Goal: Task Accomplishment & Management: Complete application form

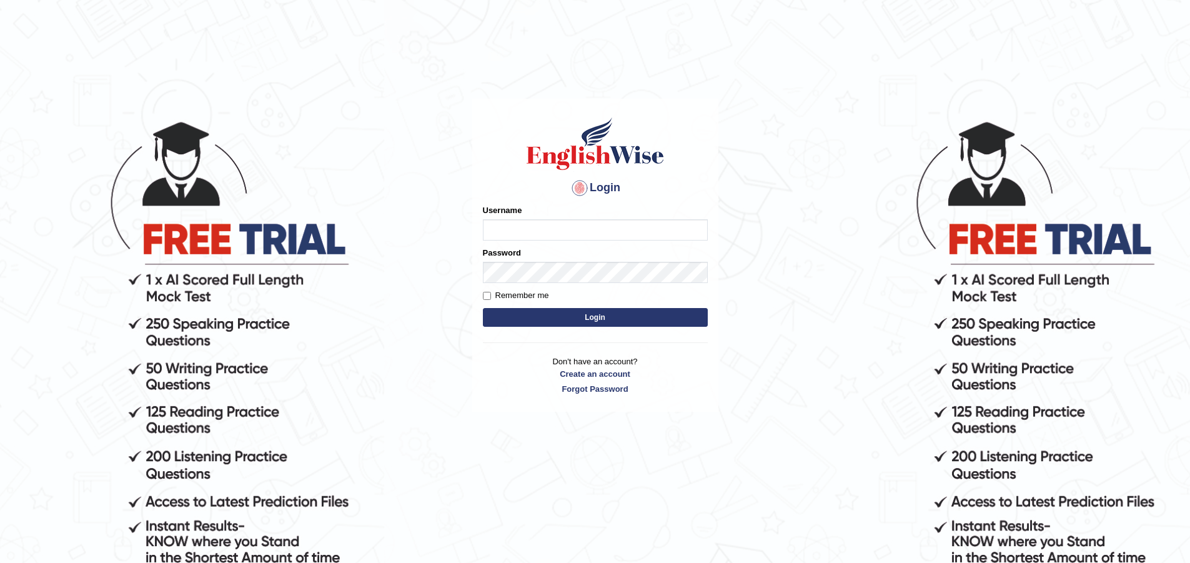
click at [502, 231] on input "Username" at bounding box center [595, 229] width 225 height 21
type input "sosternmunkondya@gmail.com"
click at [488, 296] on input "Remember me" at bounding box center [487, 296] width 8 height 8
checkbox input "true"
click at [539, 323] on button "Login" at bounding box center [595, 317] width 225 height 19
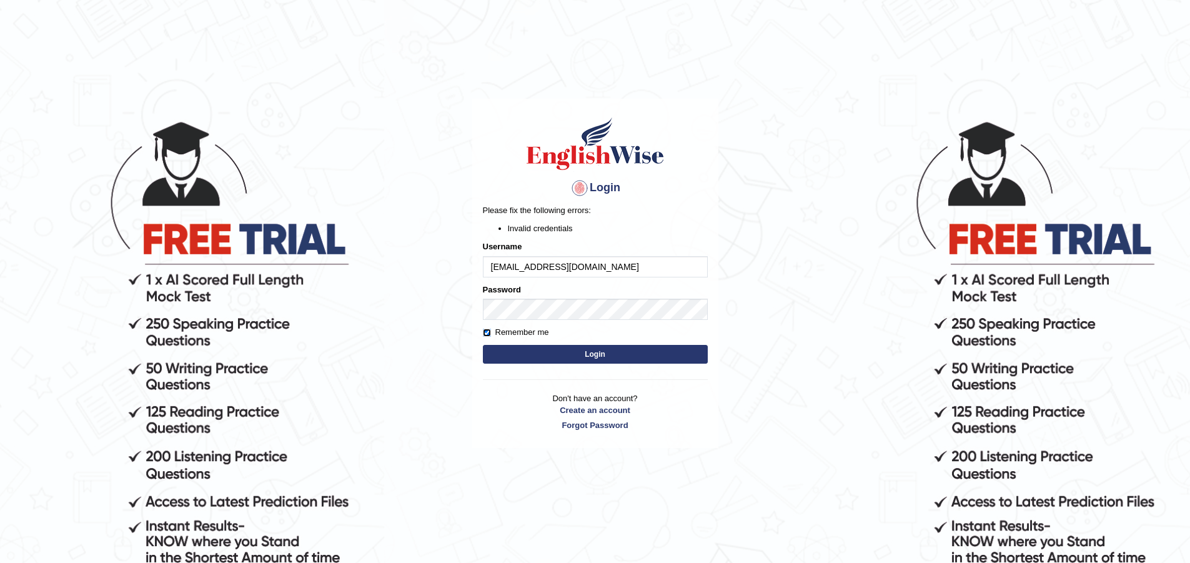
click at [487, 335] on input "Remember me" at bounding box center [487, 333] width 8 height 8
checkbox input "false"
click at [591, 411] on link "Create an account" at bounding box center [595, 410] width 225 height 12
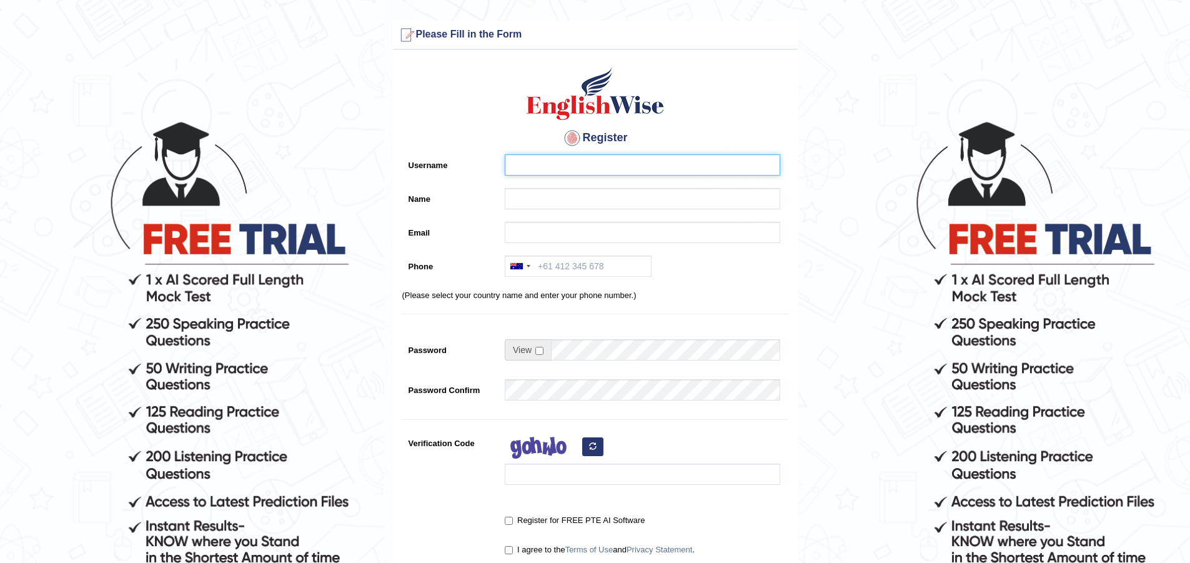
click at [538, 169] on input "Username" at bounding box center [643, 164] width 276 height 21
type input "sostern"
click at [529, 204] on input "Name" at bounding box center [643, 198] width 276 height 21
type input "SOSTERN MUNKONDYA"
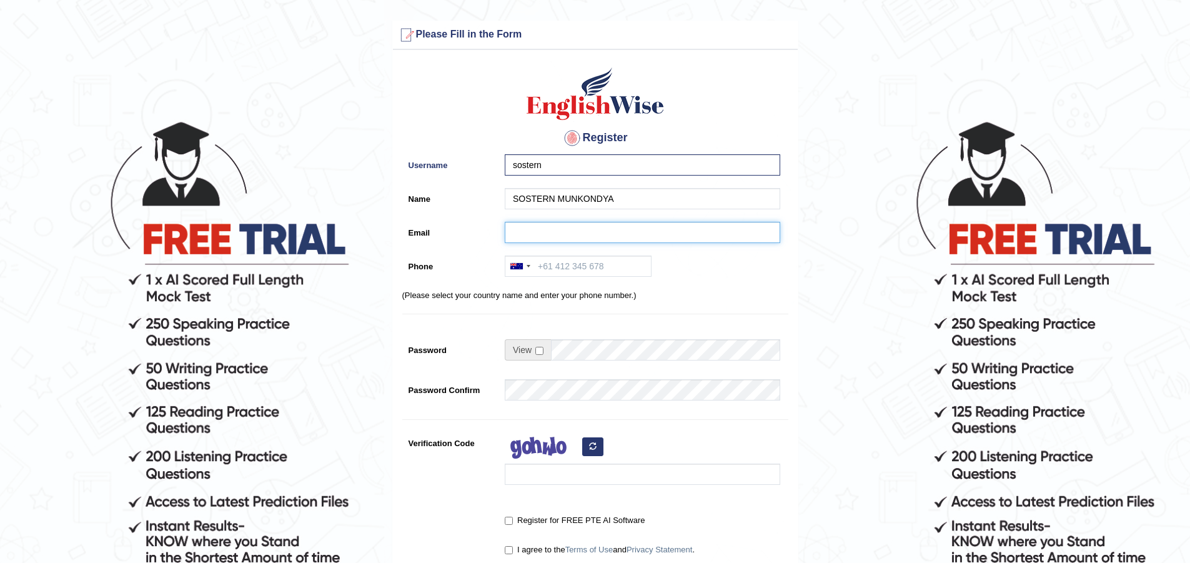
click at [523, 232] on input "Email" at bounding box center [643, 232] width 276 height 21
type input "[EMAIL_ADDRESS][DOMAIN_NAME]"
click at [532, 266] on div at bounding box center [520, 266] width 29 height 20
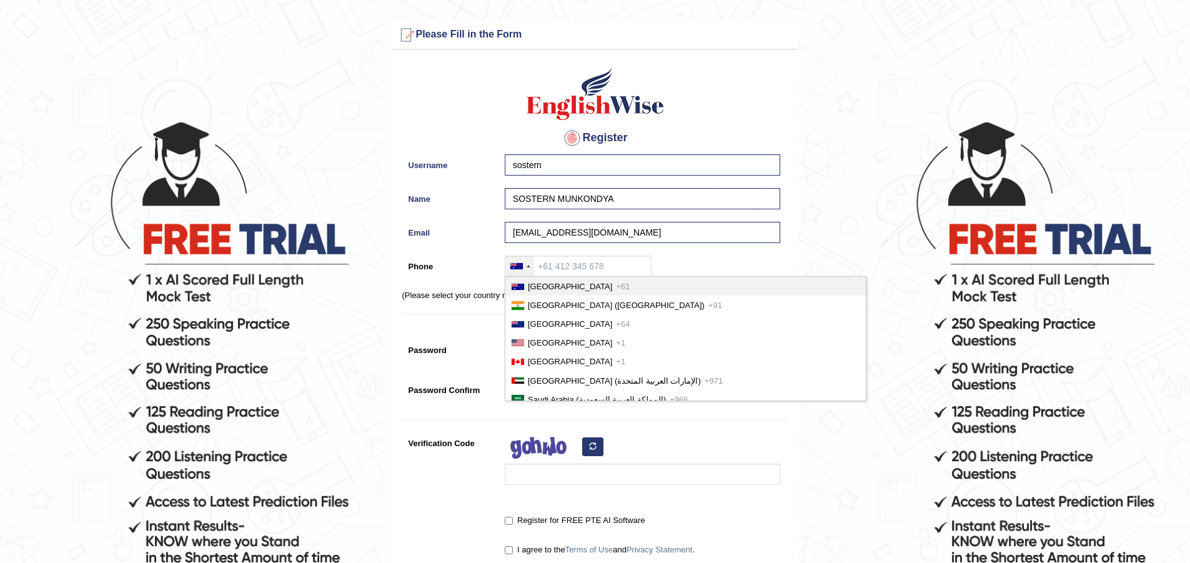
click at [554, 286] on span "[GEOGRAPHIC_DATA]" at bounding box center [570, 286] width 84 height 9
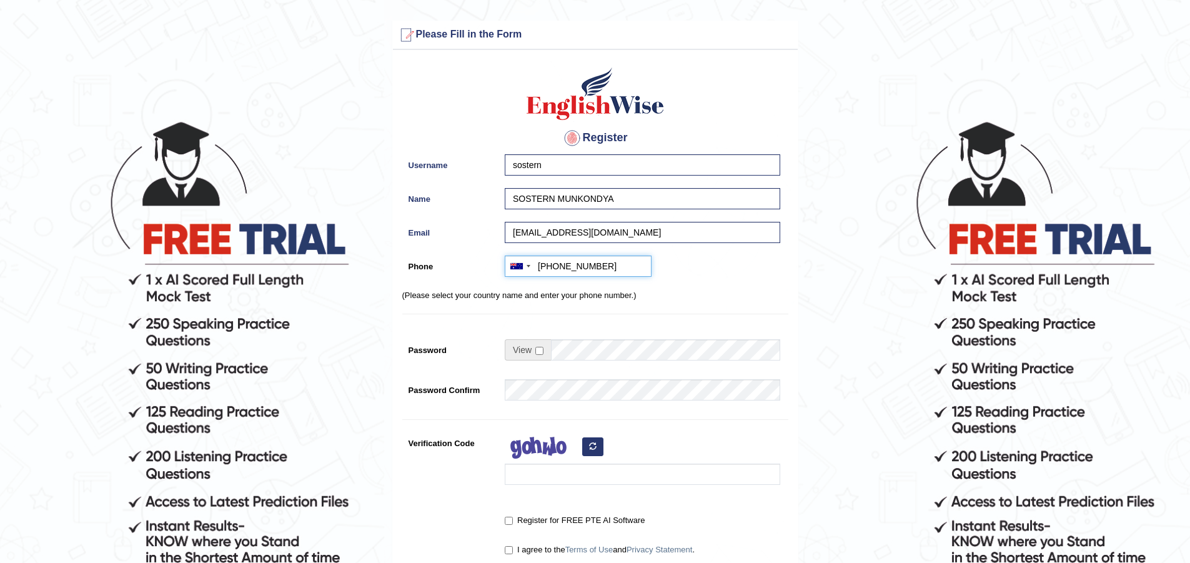
type input "+61418422168"
click at [540, 352] on input "checkbox" at bounding box center [540, 351] width 8 height 8
checkbox input "true"
click at [557, 355] on input "Password" at bounding box center [665, 349] width 229 height 21
type input "Zra@2020"
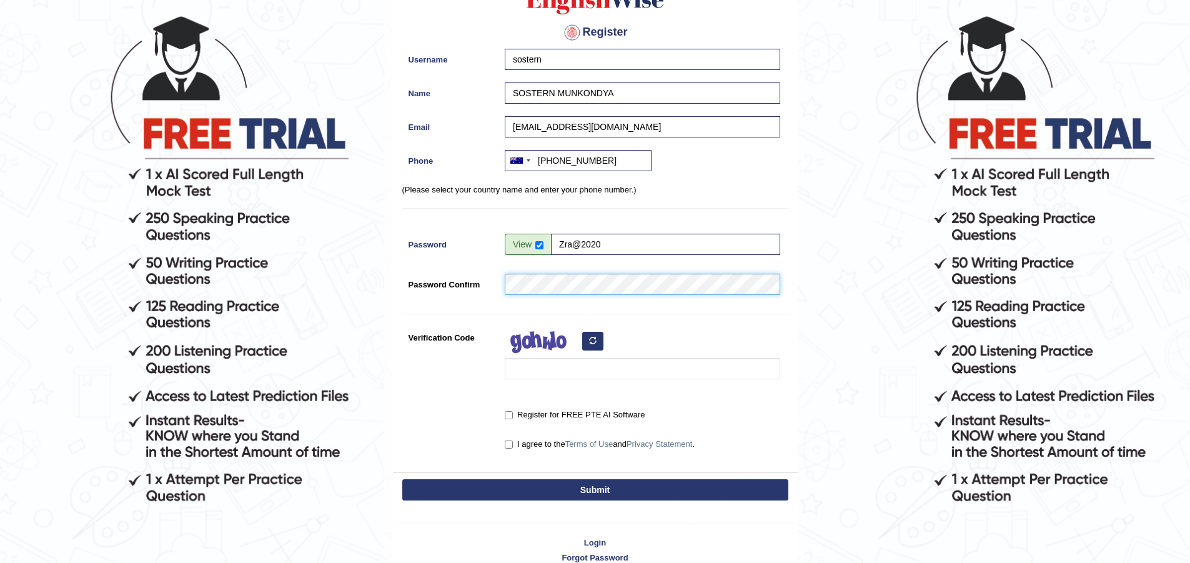
scroll to position [125, 0]
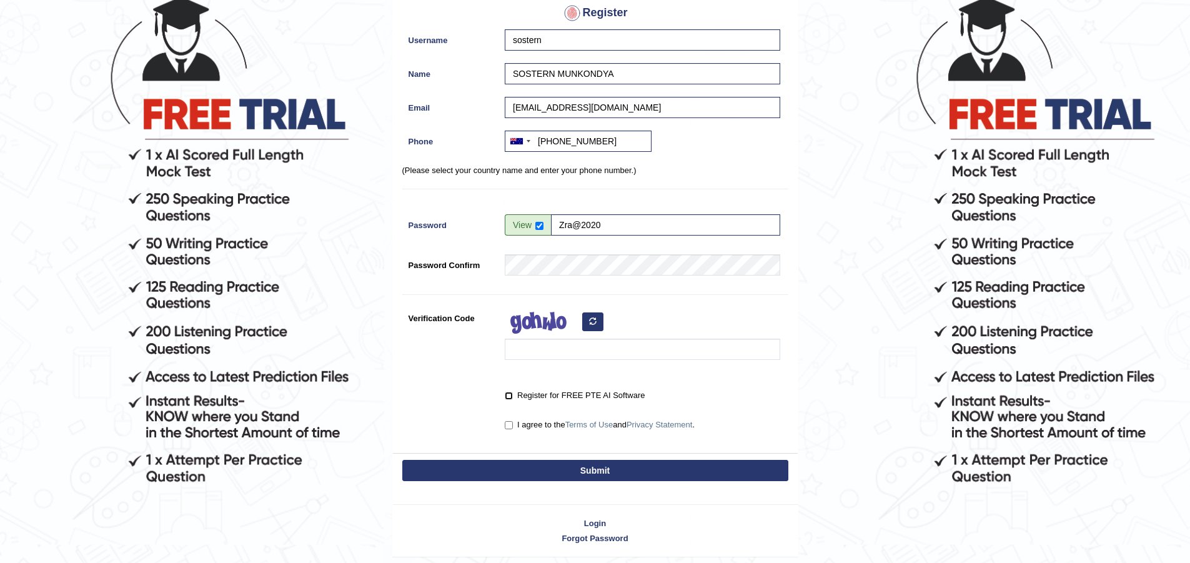
click at [508, 397] on input "Register for FREE PTE AI Software" at bounding box center [509, 396] width 8 height 8
checkbox input "true"
click at [509, 426] on input "I agree to the Terms of Use and Privacy Statement ." at bounding box center [509, 425] width 8 height 8
checkbox input "true"
click at [582, 467] on button "Submit" at bounding box center [595, 470] width 386 height 21
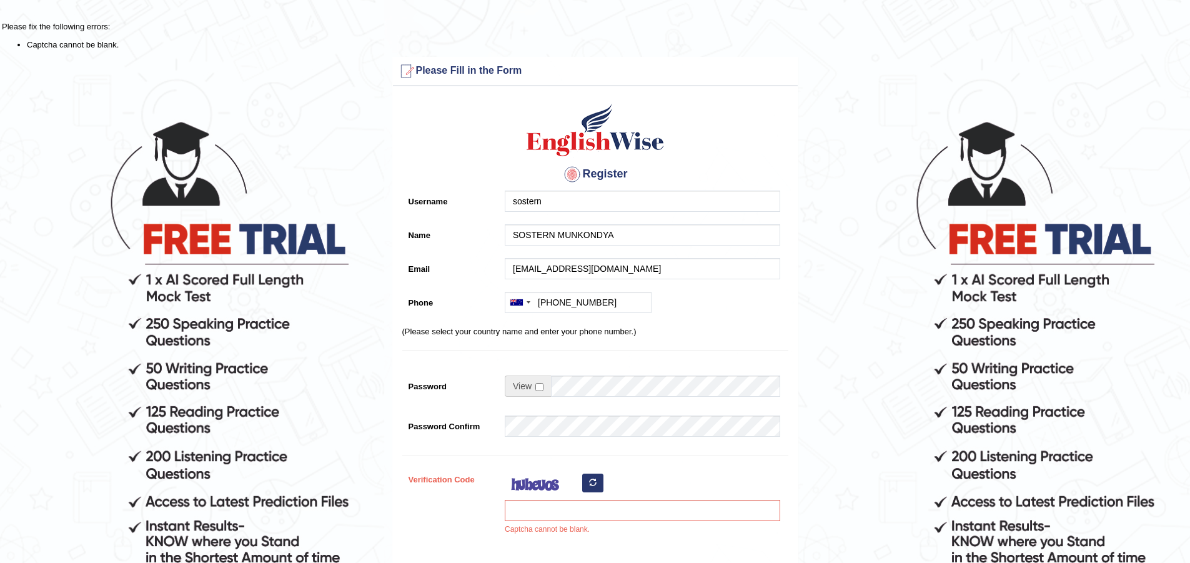
click at [590, 489] on button "button" at bounding box center [592, 483] width 21 height 19
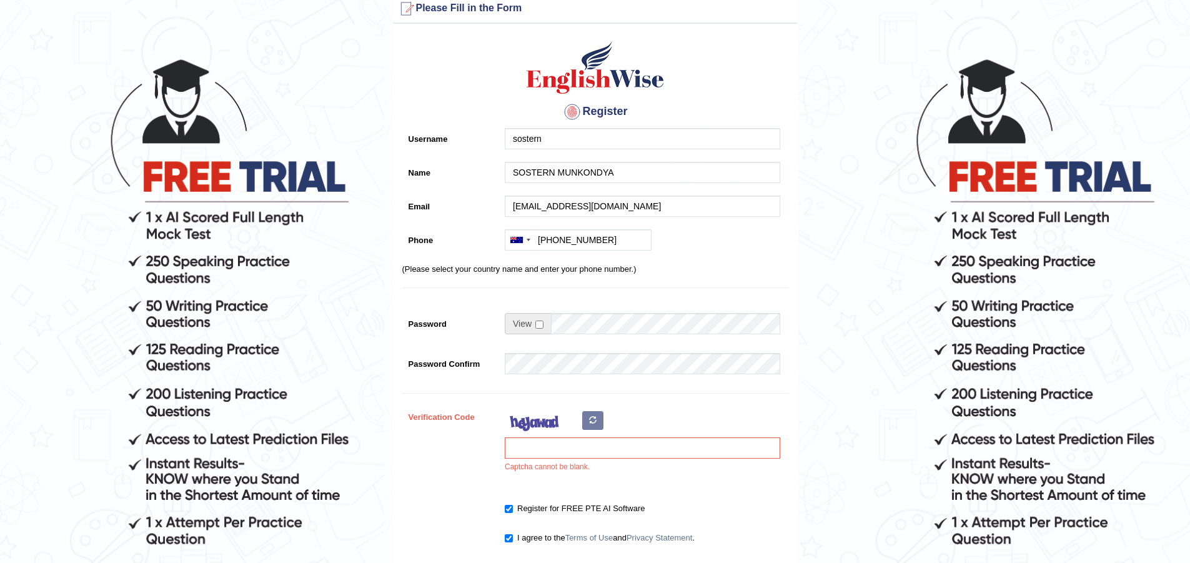
click at [561, 469] on div "Captcha cannot be blank." at bounding box center [640, 442] width 282 height 73
click at [589, 422] on icon "button" at bounding box center [592, 419] width 7 height 7
click at [552, 446] on input "Verification Code" at bounding box center [643, 447] width 276 height 21
type input "csgoci"
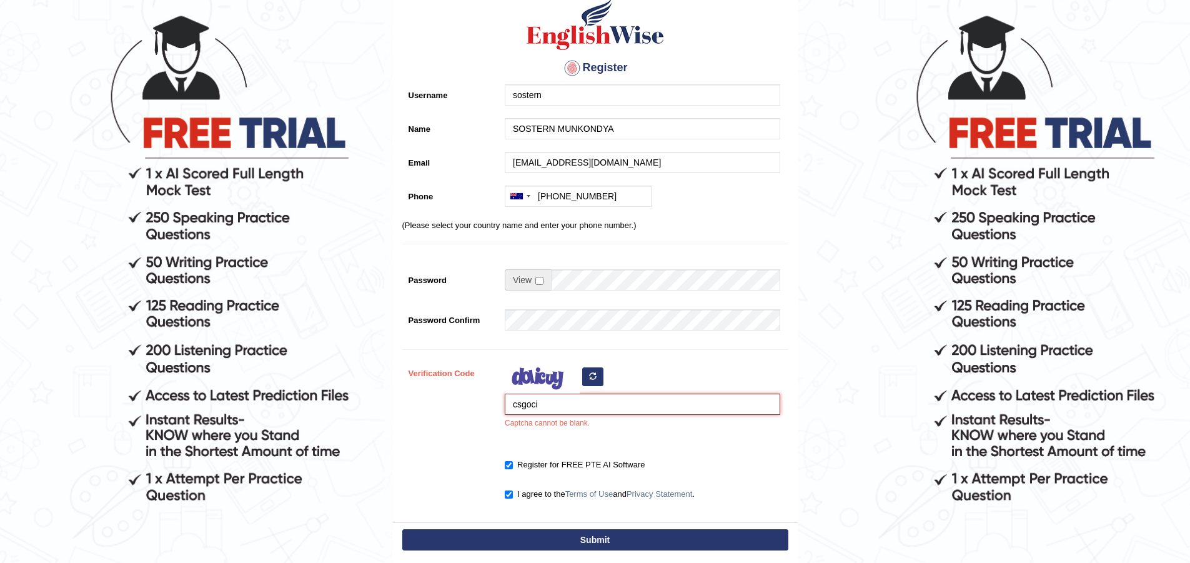
scroll to position [125, 0]
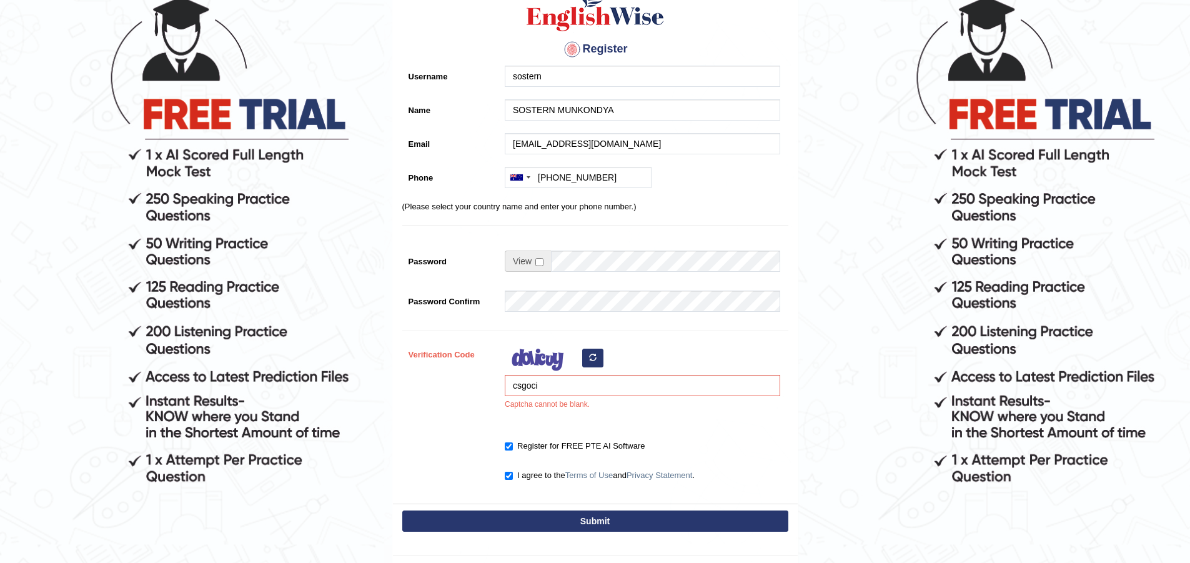
click at [571, 522] on button "Submit" at bounding box center [595, 521] width 386 height 21
type input "[PHONE_NUMBER]"
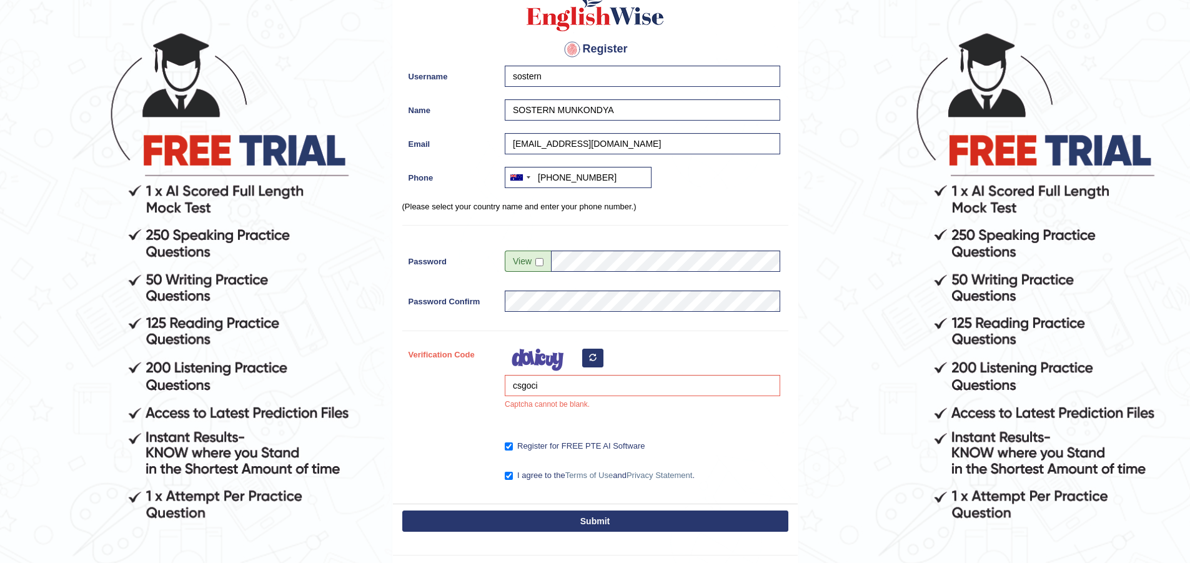
click at [590, 524] on button "Submit" at bounding box center [595, 521] width 386 height 21
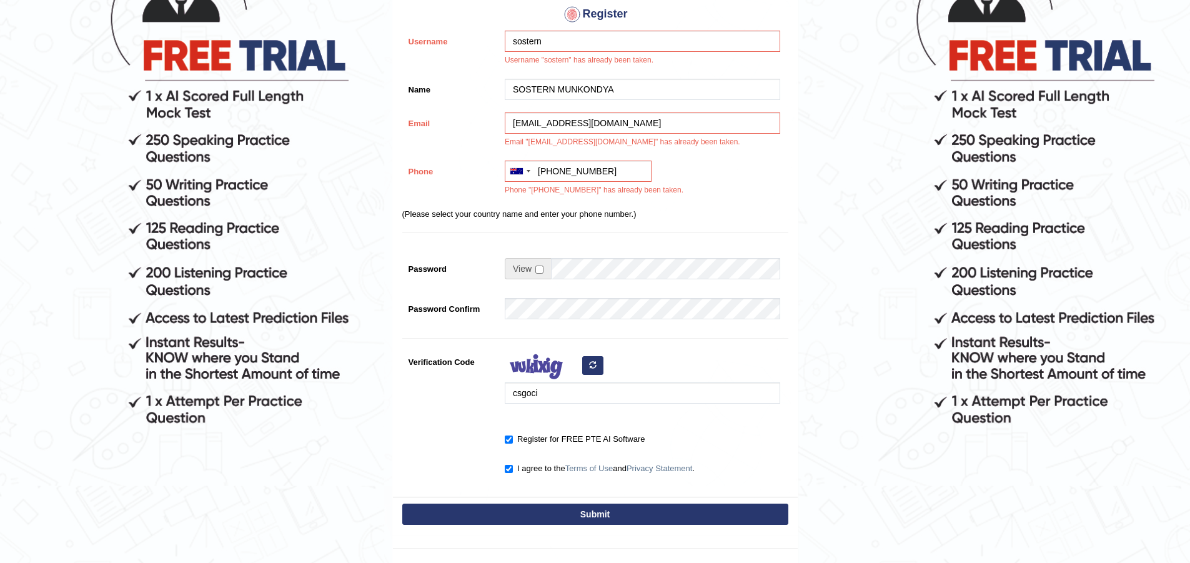
scroll to position [187, 0]
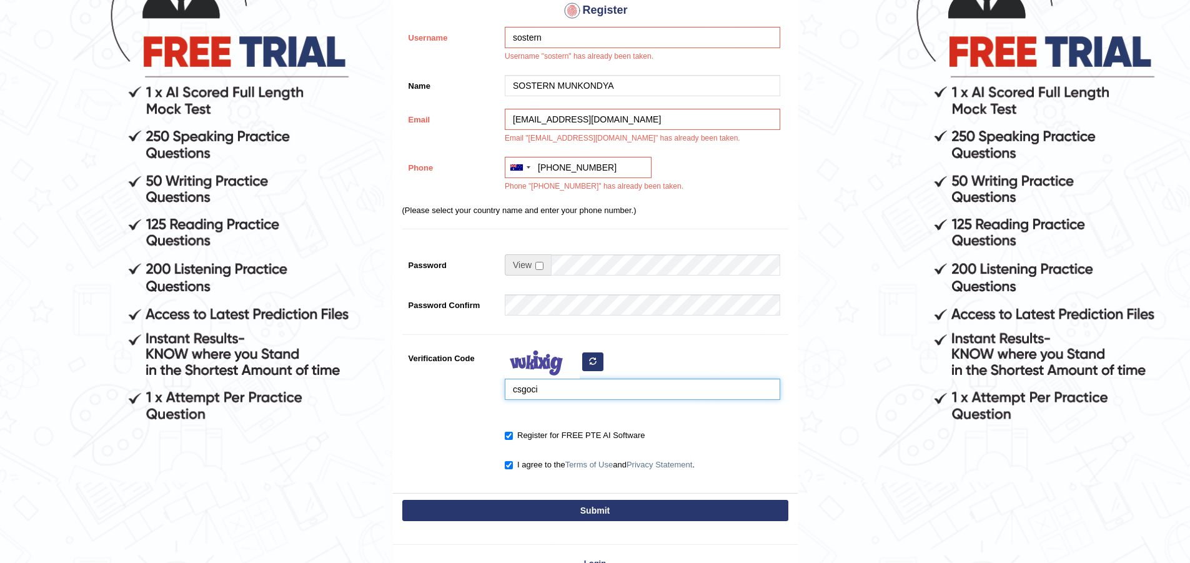
click at [552, 393] on input "csgoci" at bounding box center [643, 389] width 276 height 21
type input "c"
type input "XUsiyor"
click at [605, 514] on button "Submit" at bounding box center [595, 510] width 386 height 21
type input "+61418422168"
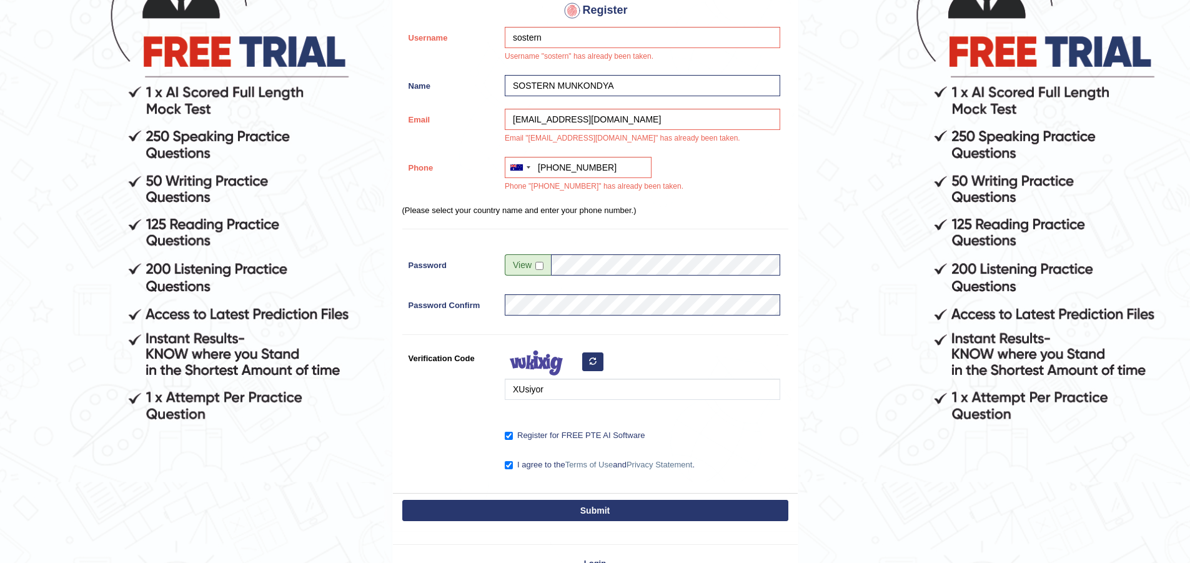
click at [587, 508] on button "Submit" at bounding box center [595, 510] width 386 height 21
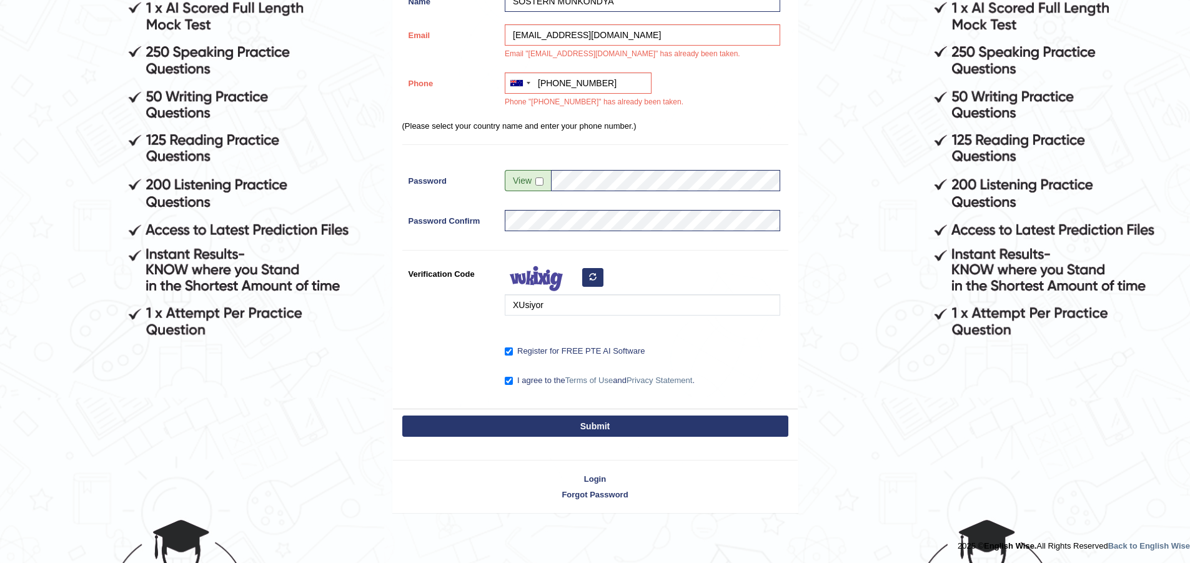
scroll to position [272, 0]
click at [597, 481] on link "Login" at bounding box center [595, 478] width 405 height 12
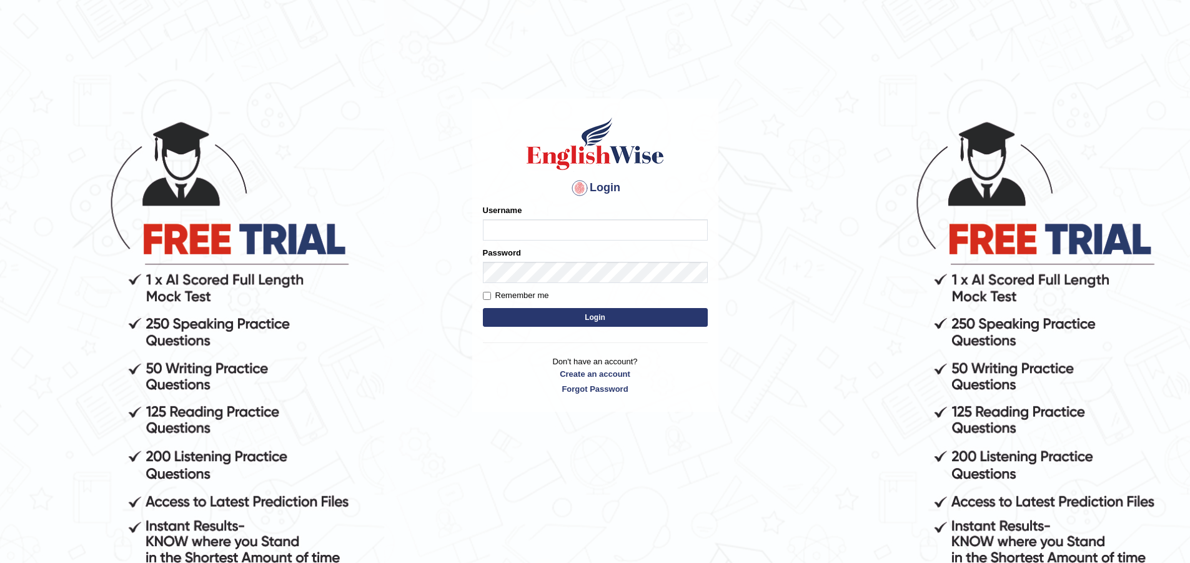
click at [506, 232] on input "Username" at bounding box center [595, 229] width 225 height 21
type input "sostern"
click at [565, 319] on button "Login" at bounding box center [595, 317] width 225 height 19
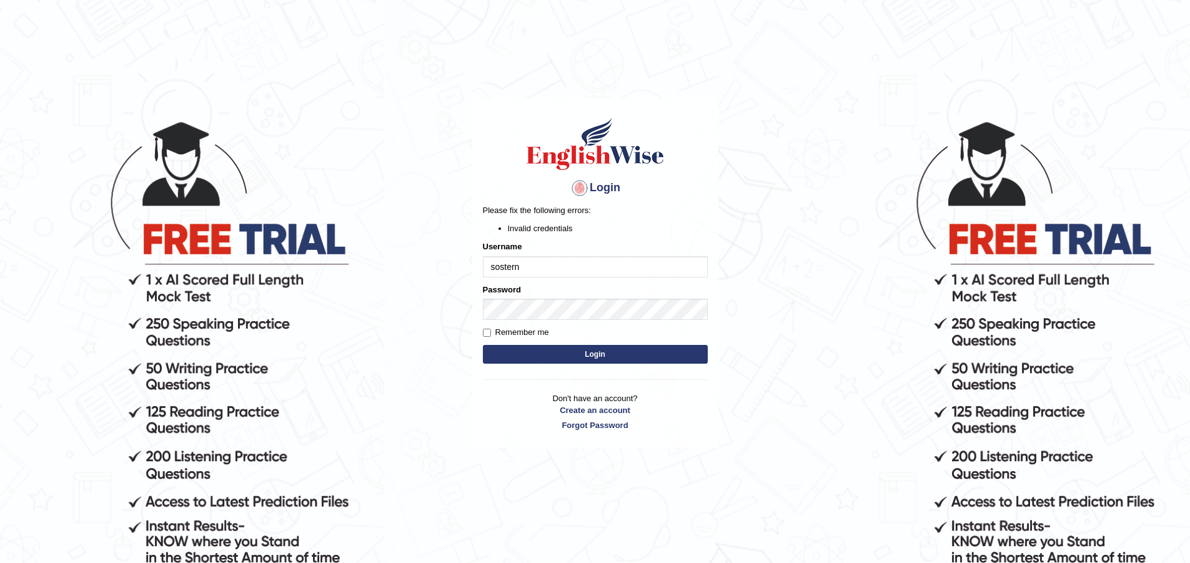
click at [534, 271] on input "sostern" at bounding box center [595, 266] width 225 height 21
type input "[EMAIL_ADDRESS][DOMAIN_NAME]"
click at [560, 347] on button "Login" at bounding box center [595, 354] width 225 height 19
click at [595, 414] on link "Create an account" at bounding box center [595, 410] width 225 height 12
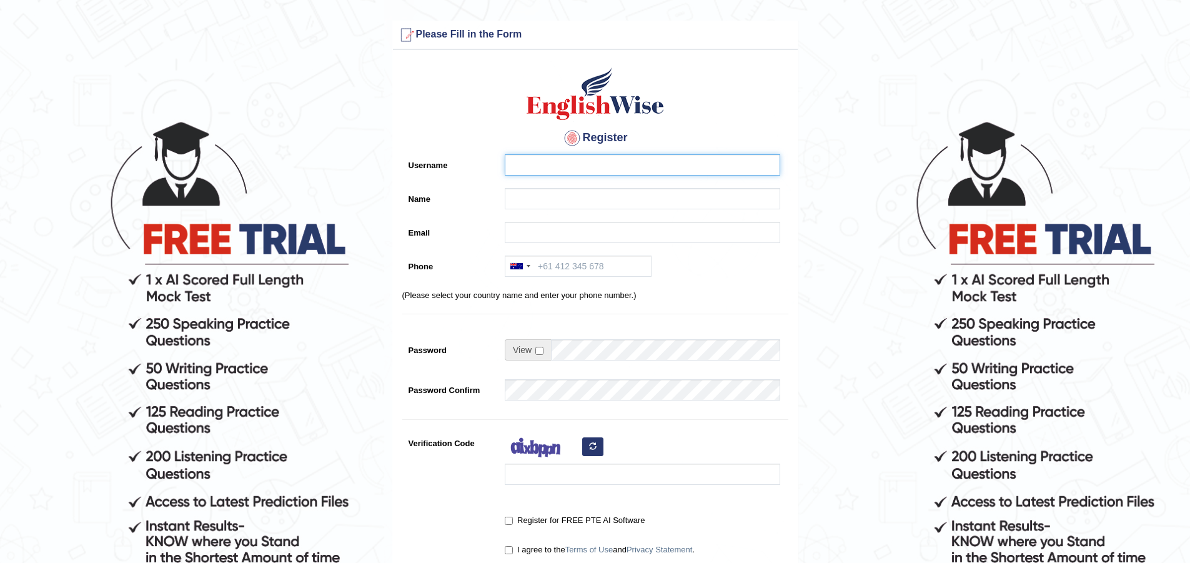
click at [516, 166] on input "Username" at bounding box center [643, 164] width 276 height 21
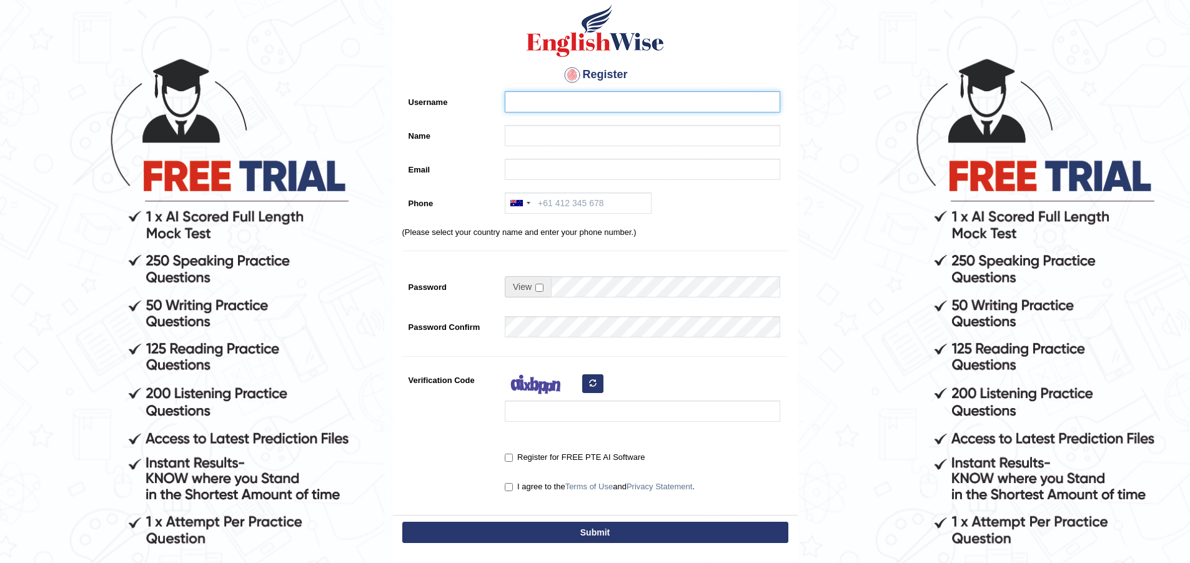
scroll to position [170, 0]
